Goal: Check status: Check status

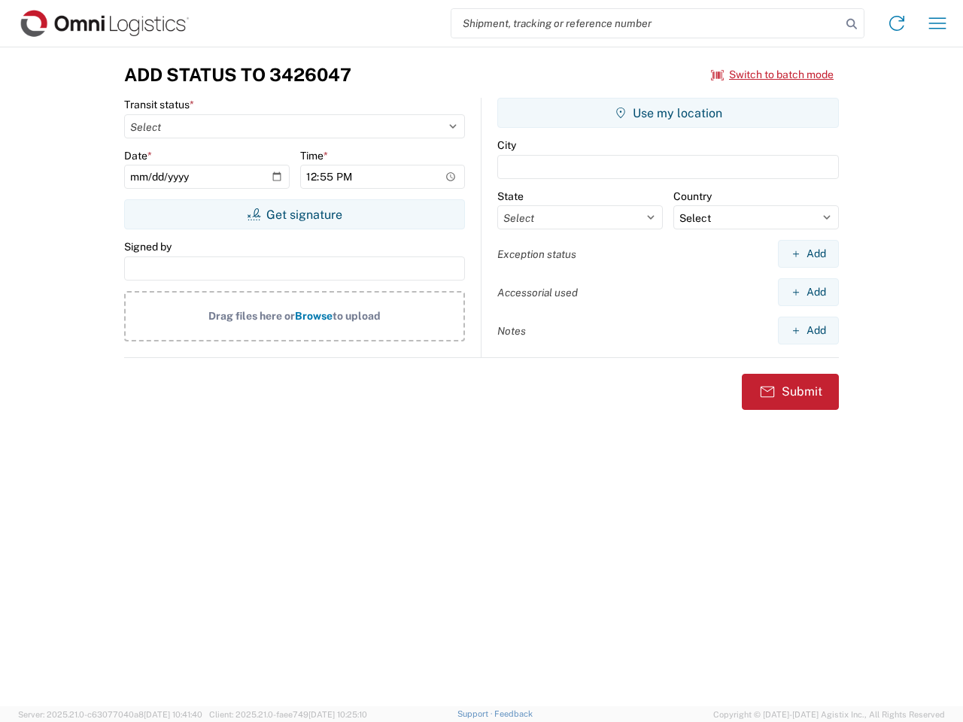
click at [646, 23] on input "search" at bounding box center [647, 23] width 390 height 29
click at [852, 24] on icon at bounding box center [851, 24] width 21 height 21
click at [897, 23] on icon at bounding box center [897, 23] width 24 height 24
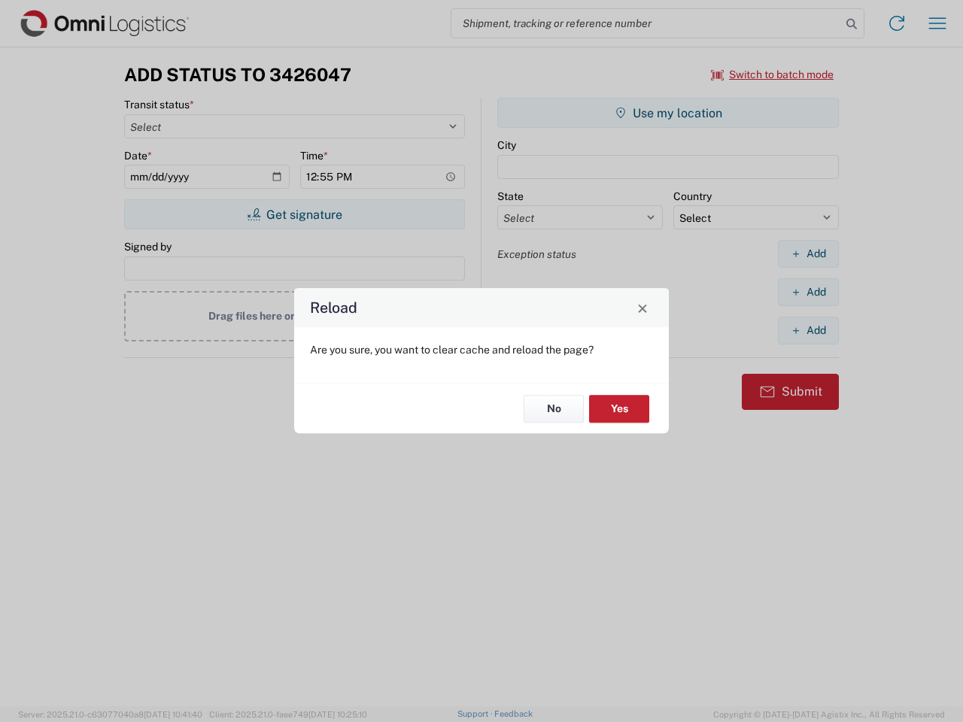
click at [938, 23] on div "Reload Are you sure, you want to clear cache and reload the page? No Yes" at bounding box center [481, 361] width 963 height 722
click at [773, 75] on div "Reload Are you sure, you want to clear cache and reload the page? No Yes" at bounding box center [481, 361] width 963 height 722
click at [294, 214] on div "Reload Are you sure, you want to clear cache and reload the page? No Yes" at bounding box center [481, 361] width 963 height 722
click at [668, 113] on div "Reload Are you sure, you want to clear cache and reload the page? No Yes" at bounding box center [481, 361] width 963 height 722
click at [808, 254] on div "Reload Are you sure, you want to clear cache and reload the page? No Yes" at bounding box center [481, 361] width 963 height 722
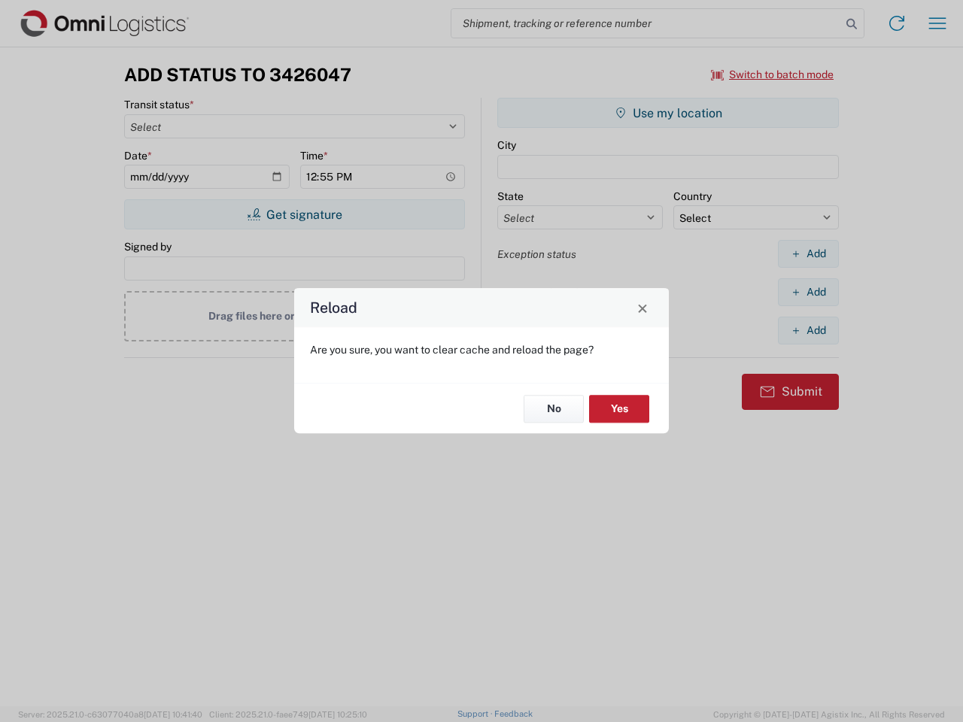
click at [808, 292] on div "Reload Are you sure, you want to clear cache and reload the page? No Yes" at bounding box center [481, 361] width 963 height 722
click at [808, 330] on div "Reload Are you sure, you want to clear cache and reload the page? No Yes" at bounding box center [481, 361] width 963 height 722
